Goal: Information Seeking & Learning: Learn about a topic

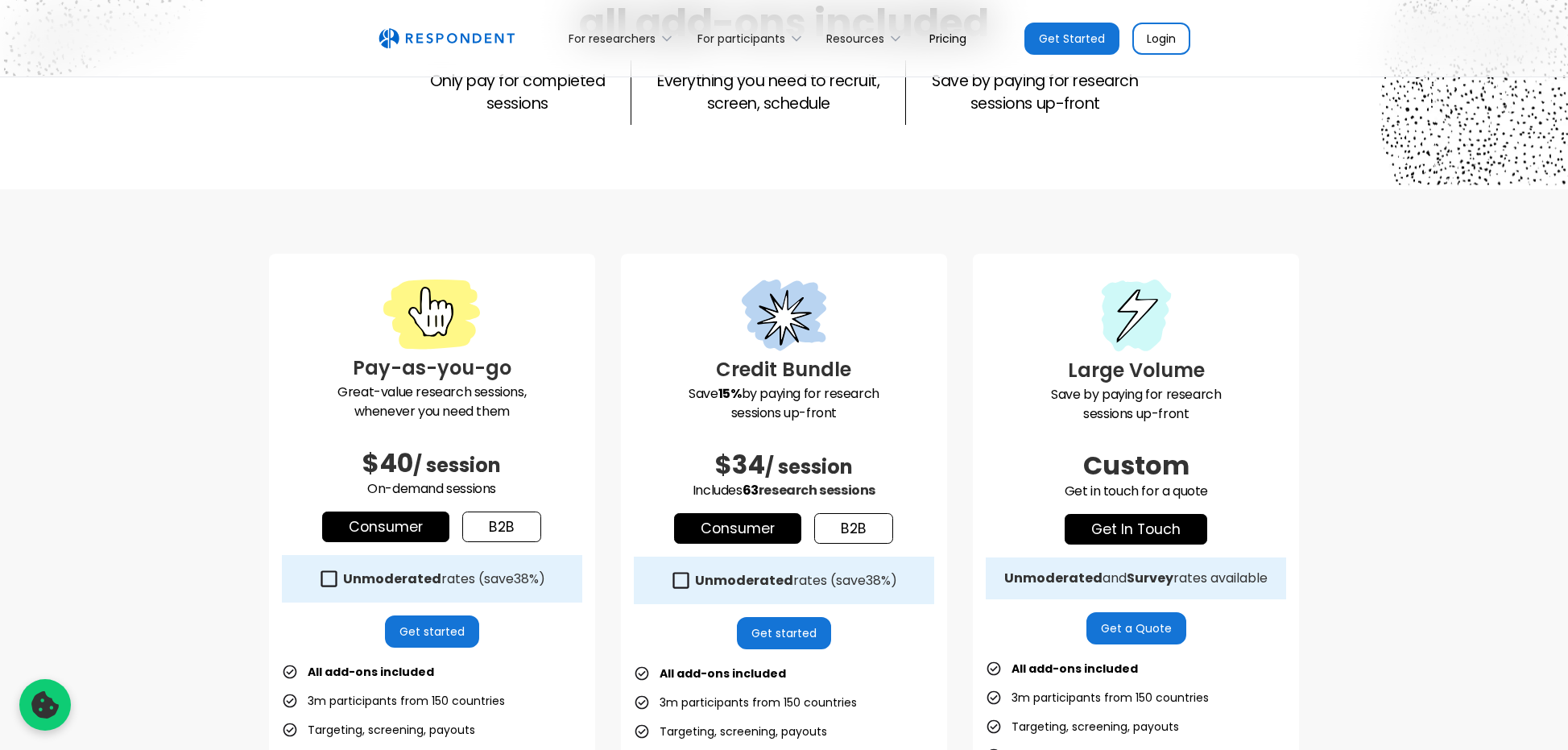
scroll to position [488, 0]
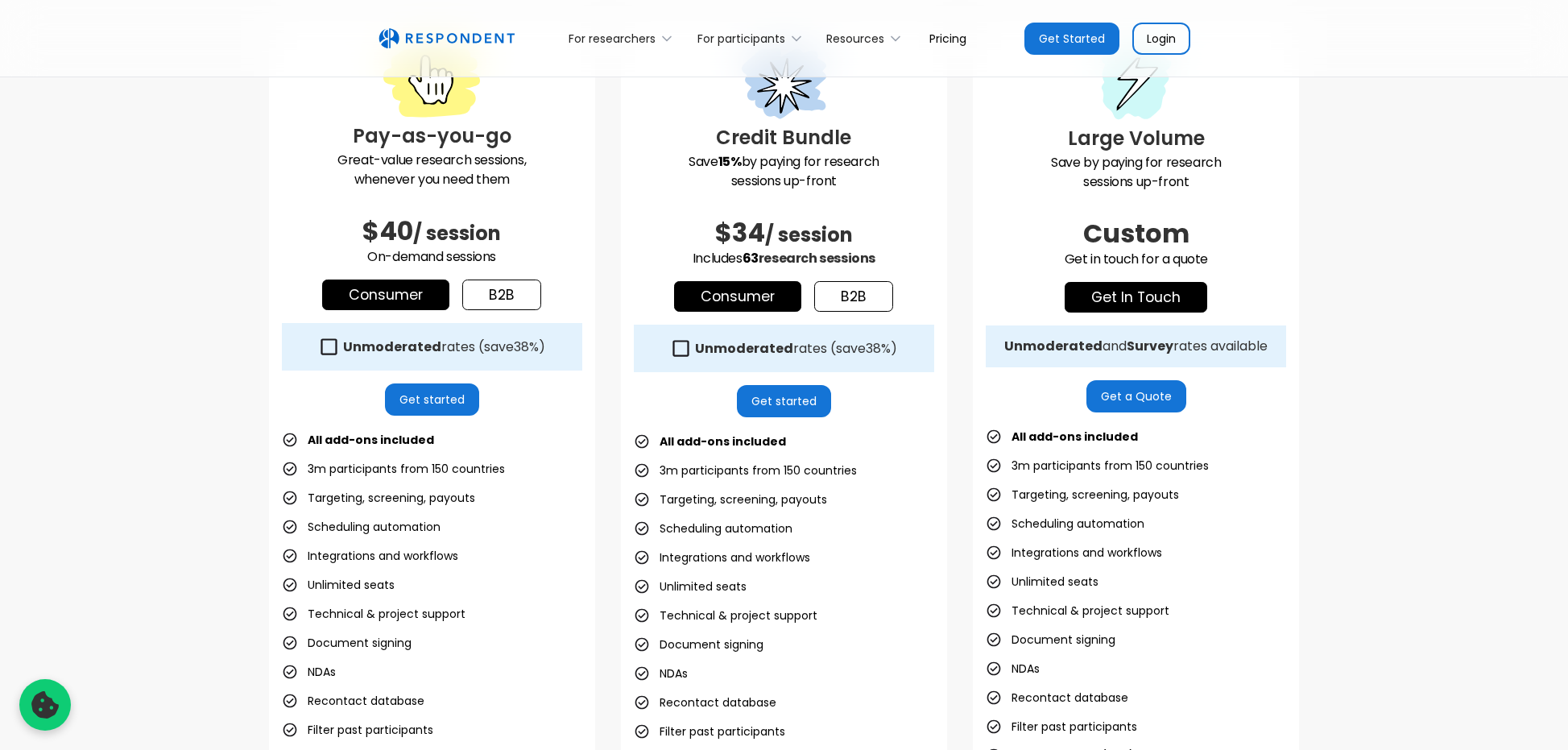
click at [513, 279] on link "b2b" at bounding box center [502, 294] width 79 height 31
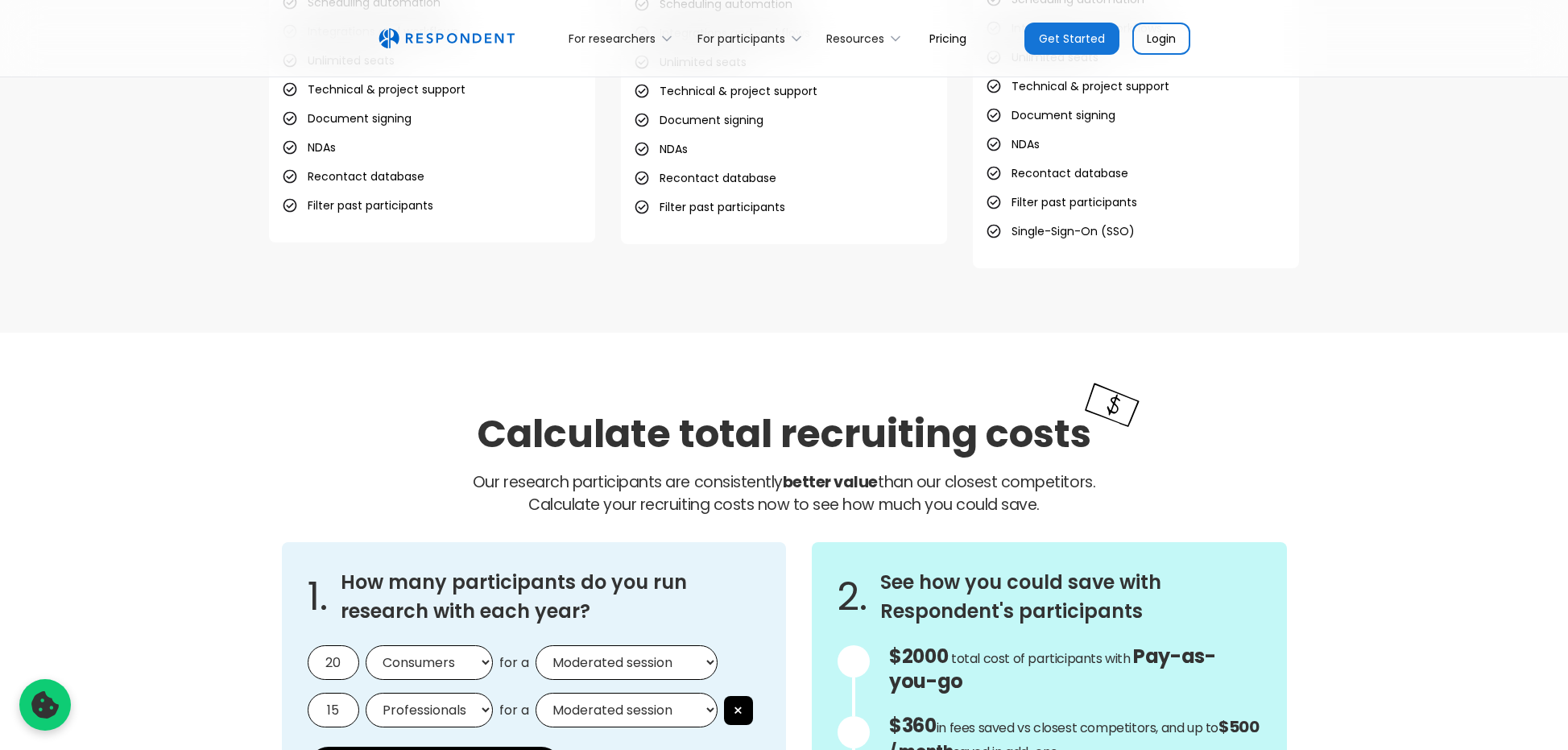
scroll to position [1245, 0]
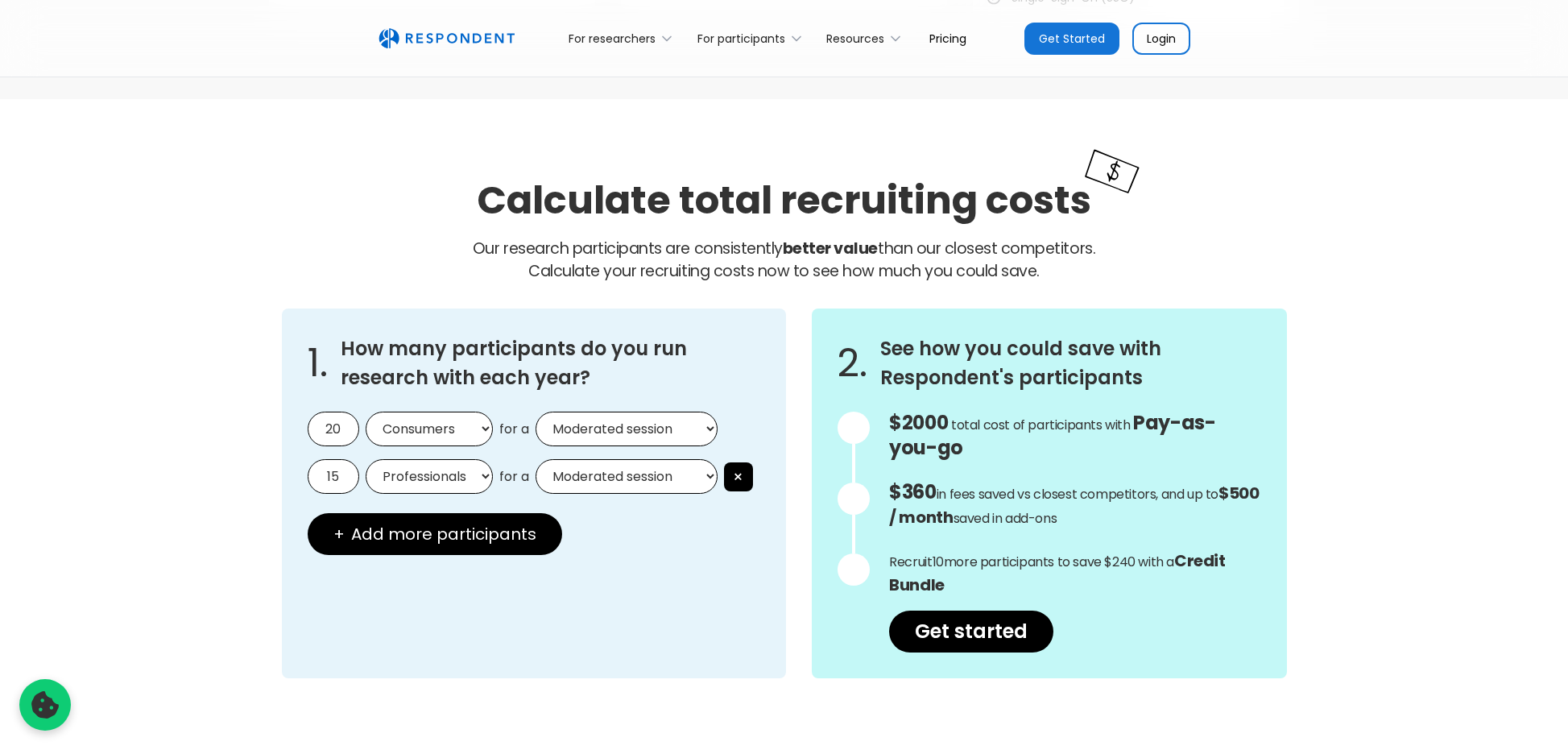
click at [461, 446] on select "Consumers Professionals" at bounding box center [429, 428] width 127 height 34
select select "professionals"
click at [366, 411] on select "Consumers Professionals" at bounding box center [429, 428] width 127 height 34
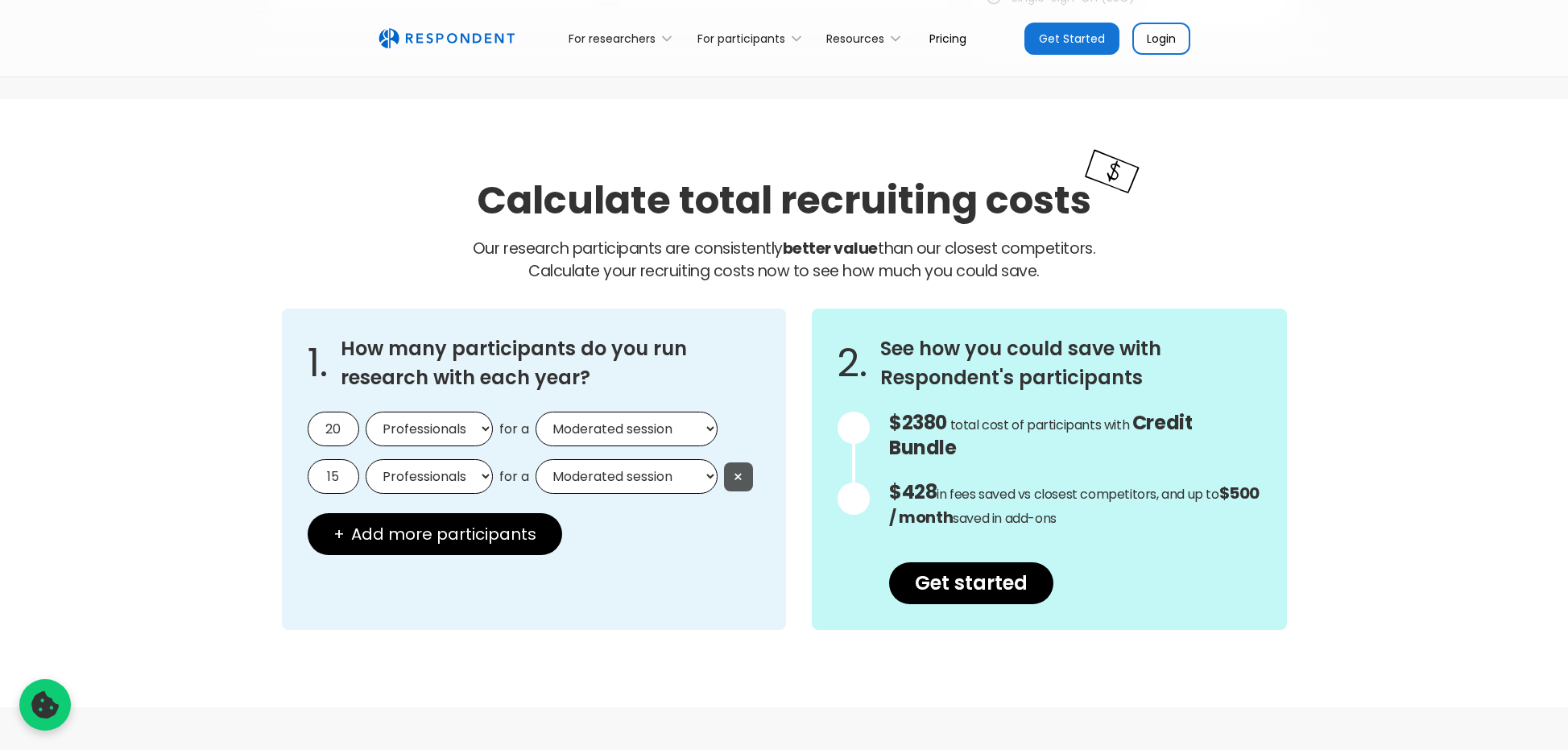
click at [744, 473] on button "×" at bounding box center [738, 476] width 29 height 29
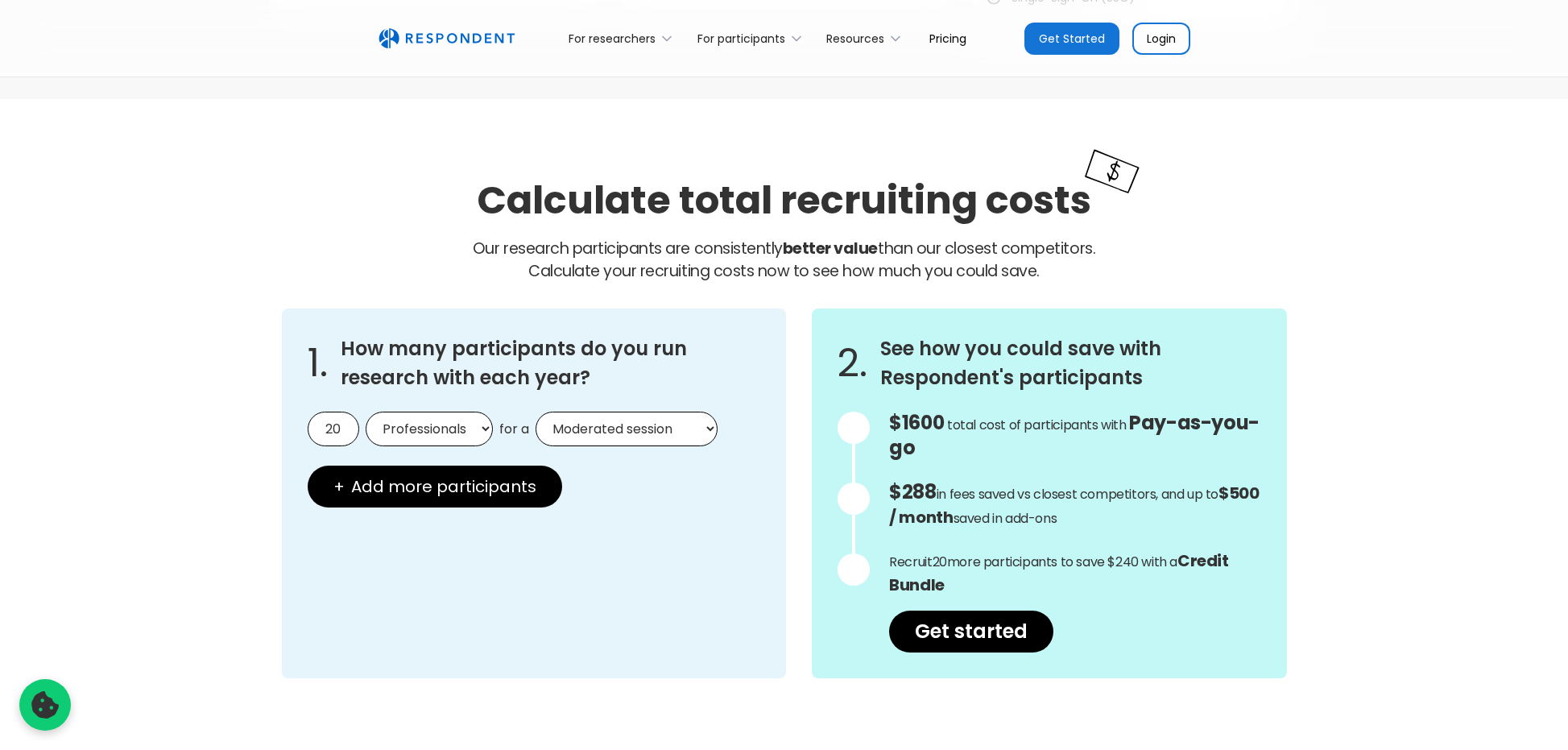
click at [336, 421] on input "20" at bounding box center [333, 428] width 51 height 34
click at [336, 420] on input "20" at bounding box center [333, 428] width 51 height 34
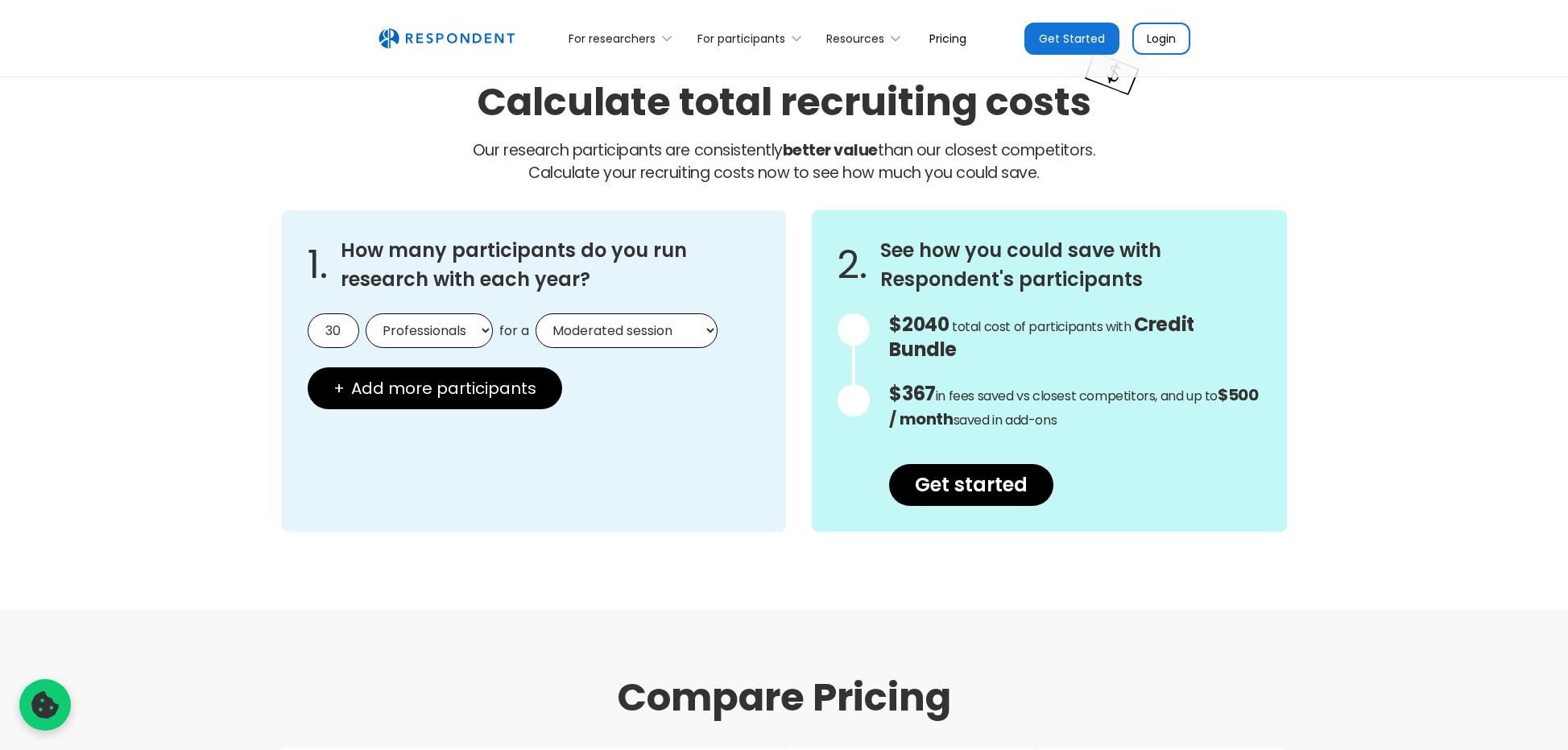
scroll to position [1392, 0]
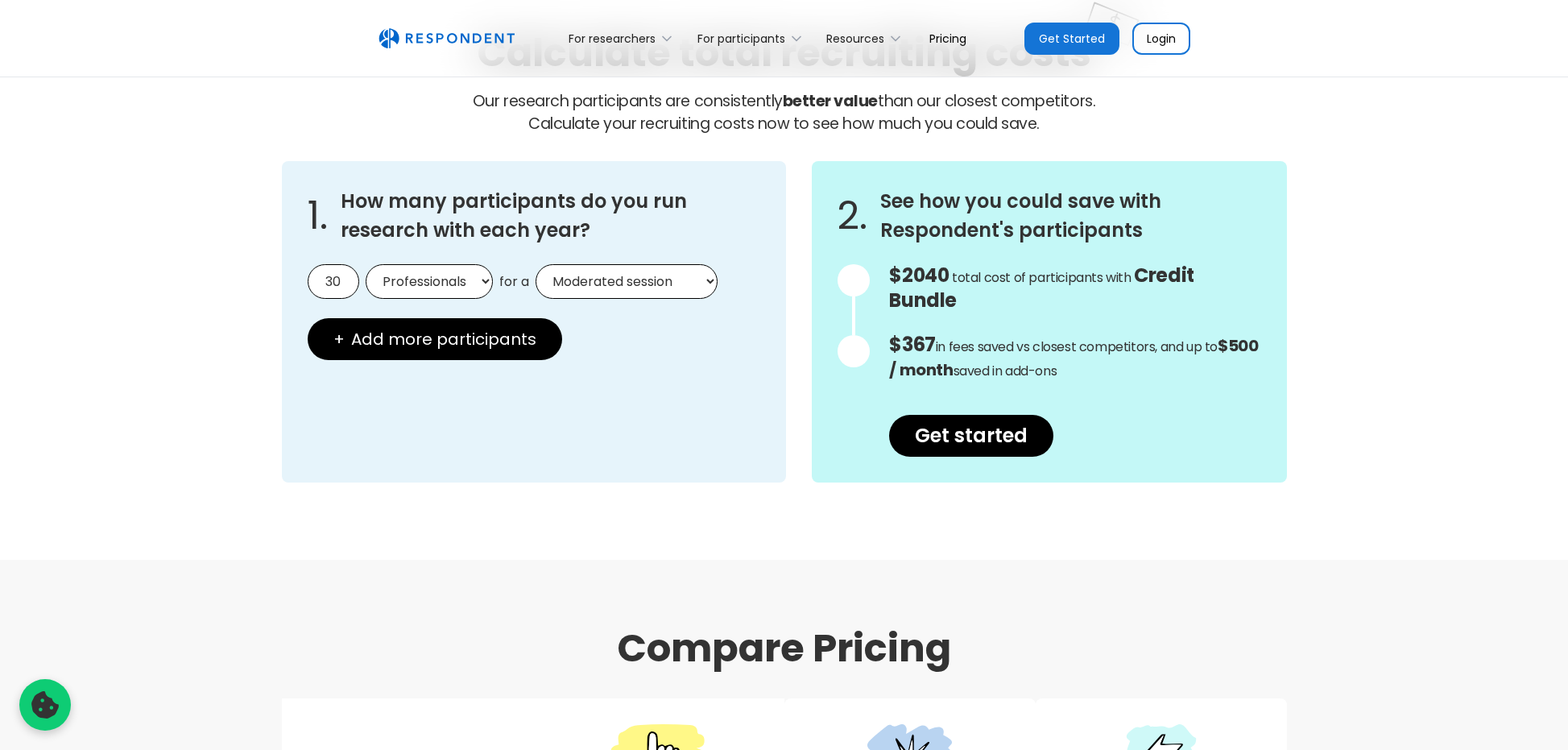
click at [340, 277] on input "30" at bounding box center [333, 281] width 51 height 34
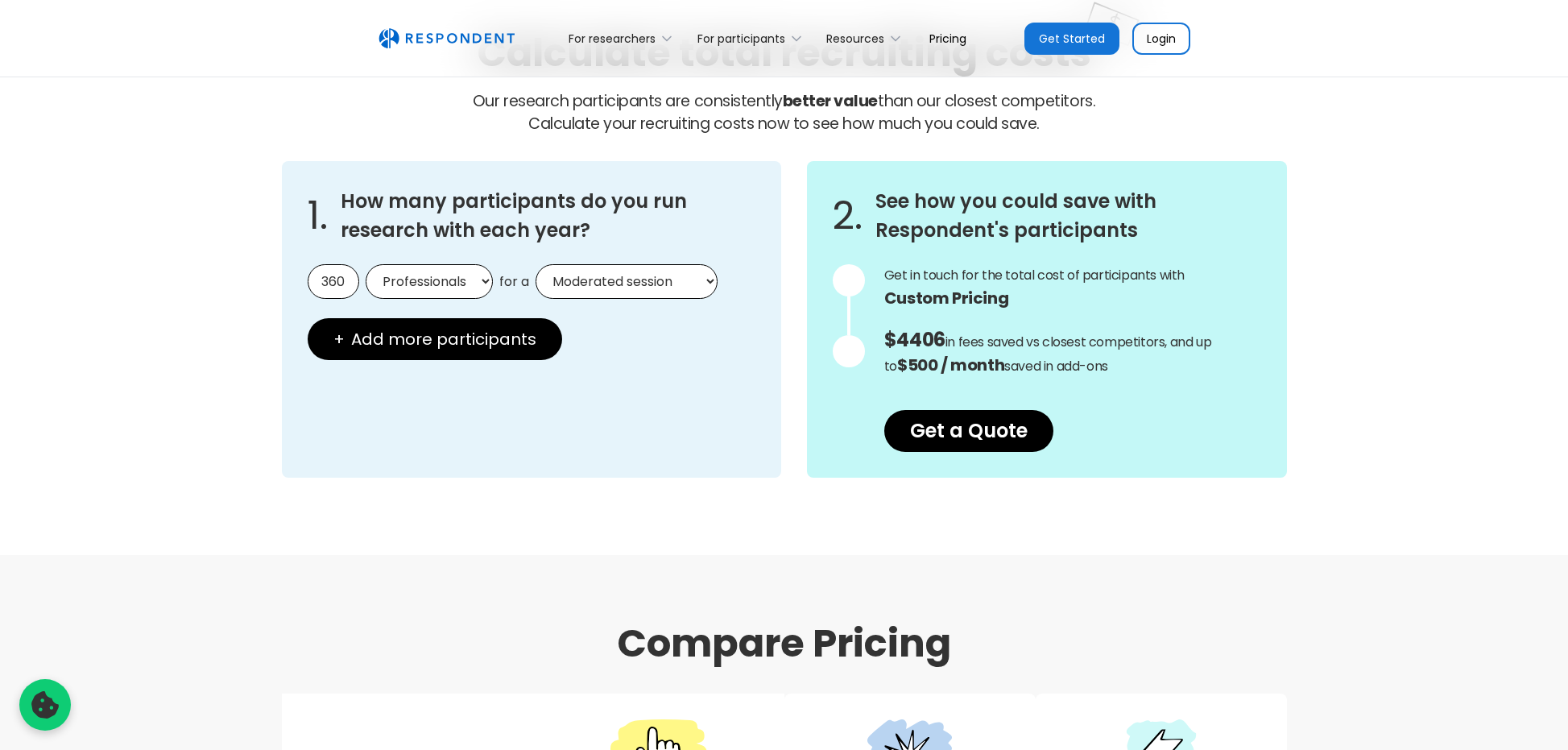
type input "360"
click at [602, 515] on div "Calculate total recruiting costs Our research participants are consistently bet…" at bounding box center [784, 253] width 1568 height 603
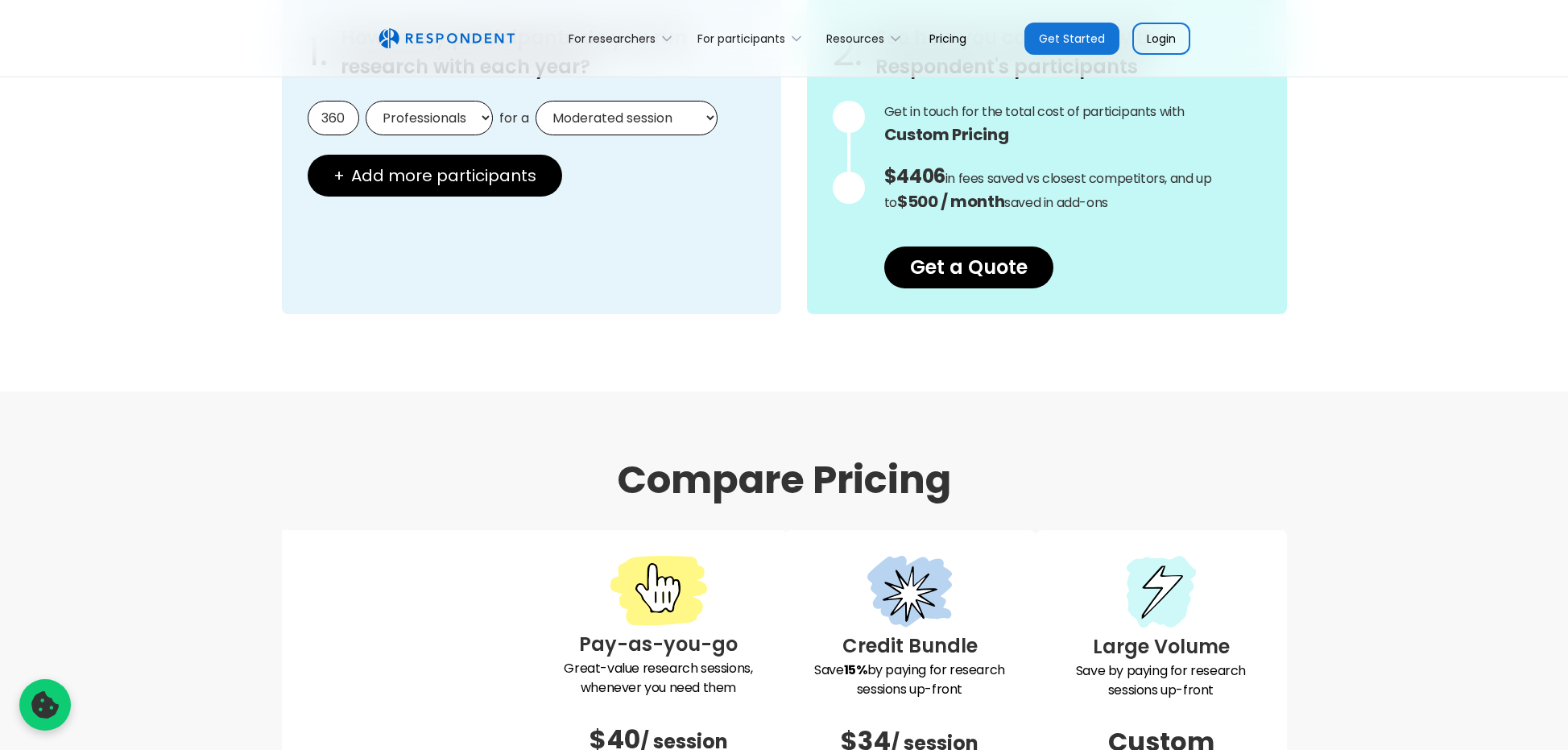
scroll to position [1851, 0]
